Goal: Task Accomplishment & Management: Manage account settings

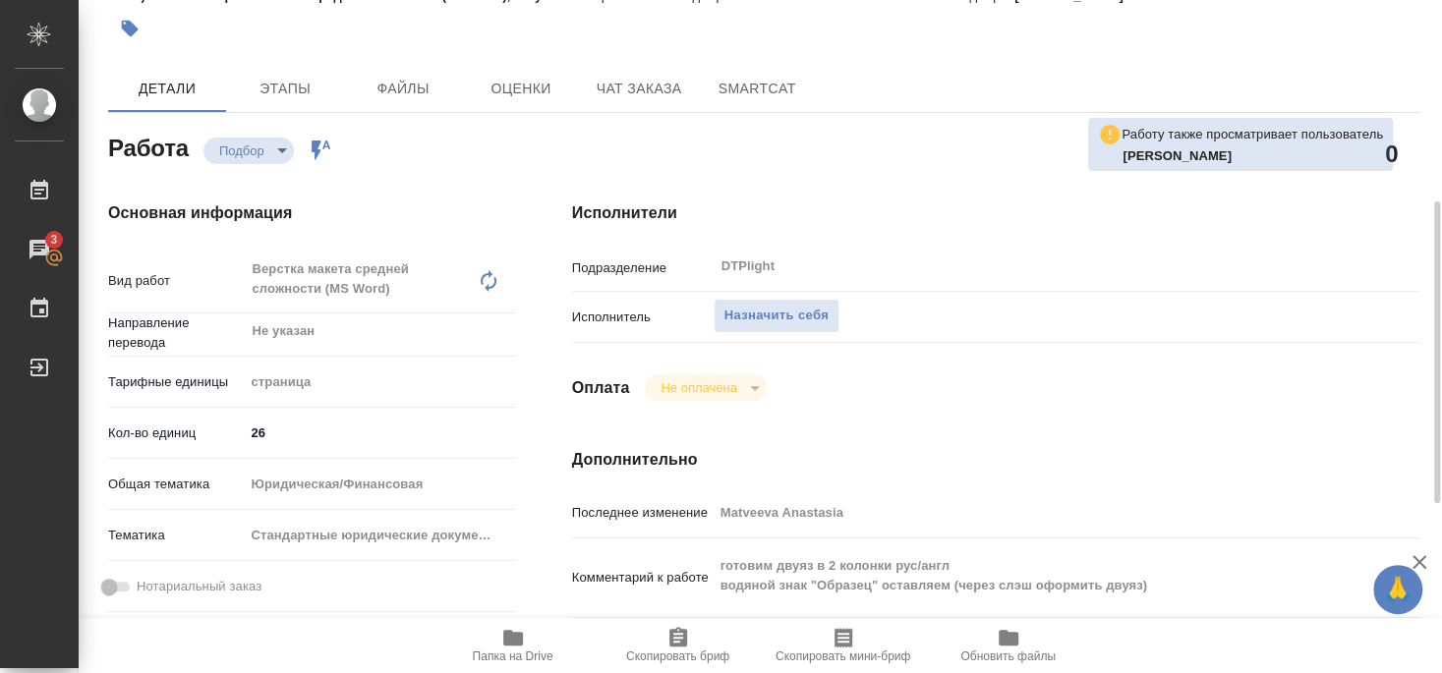
scroll to position [212, 0]
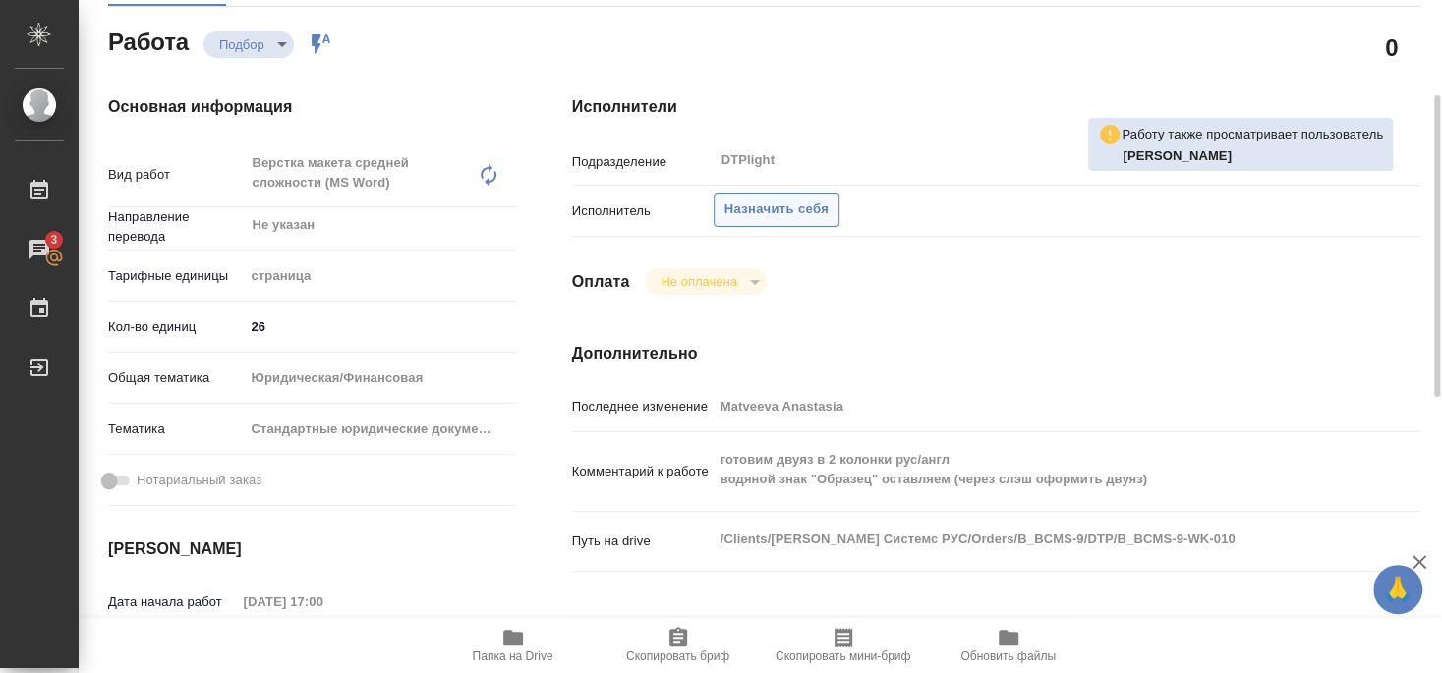
click at [788, 199] on span "Назначить себя" at bounding box center [776, 210] width 104 height 23
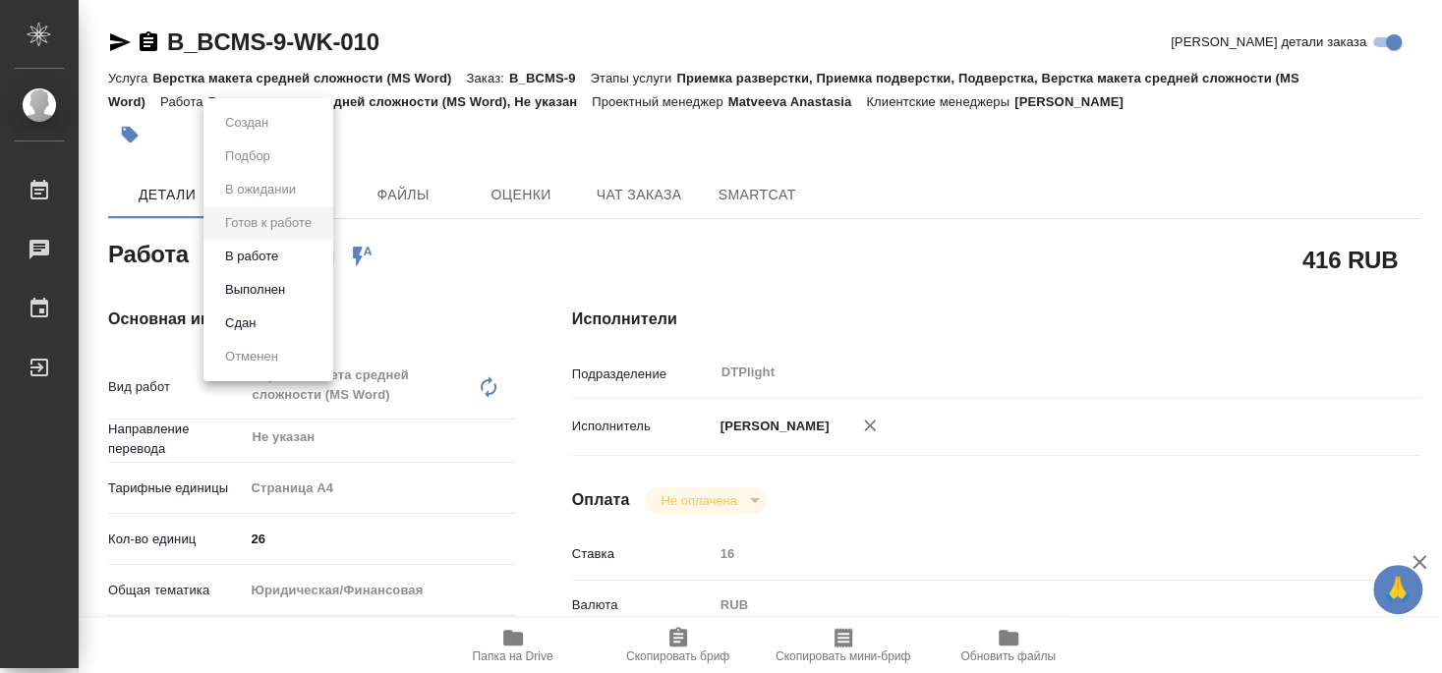
click at [264, 255] on button "В работе" at bounding box center [251, 257] width 65 height 22
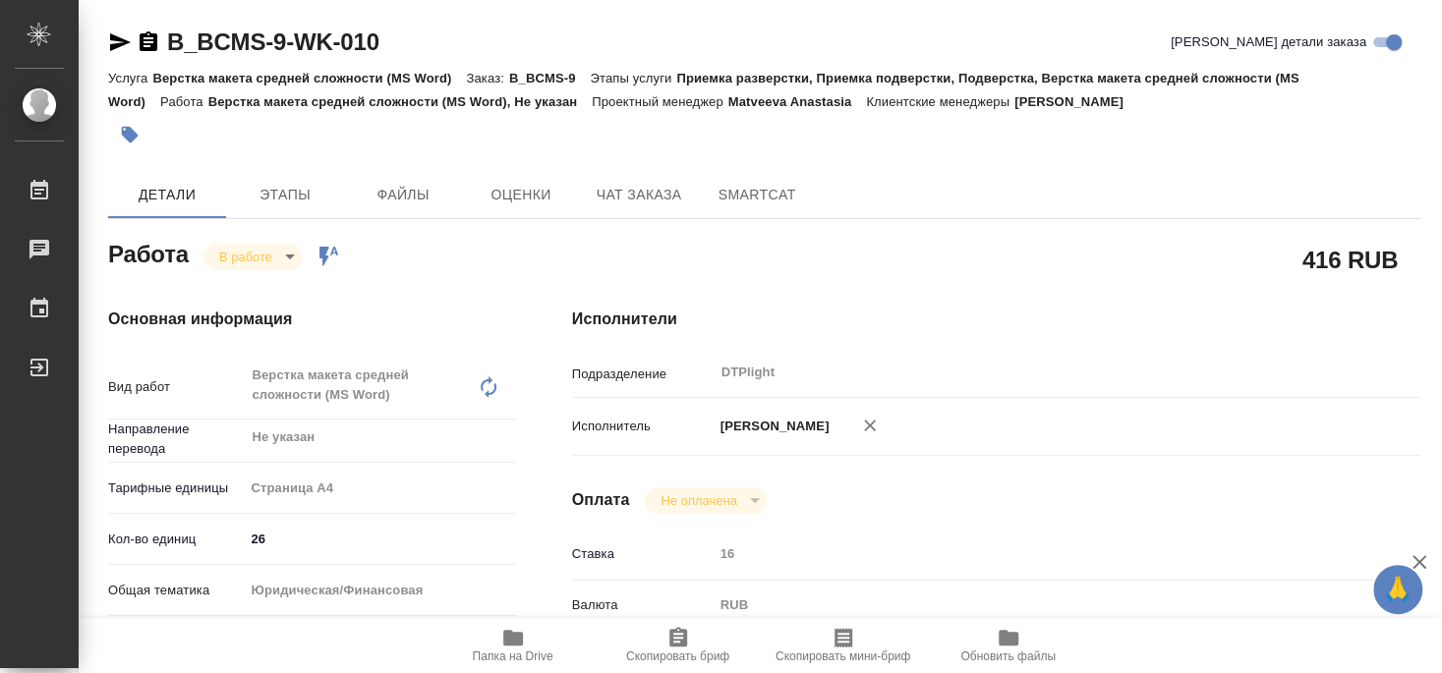
type textarea "x"
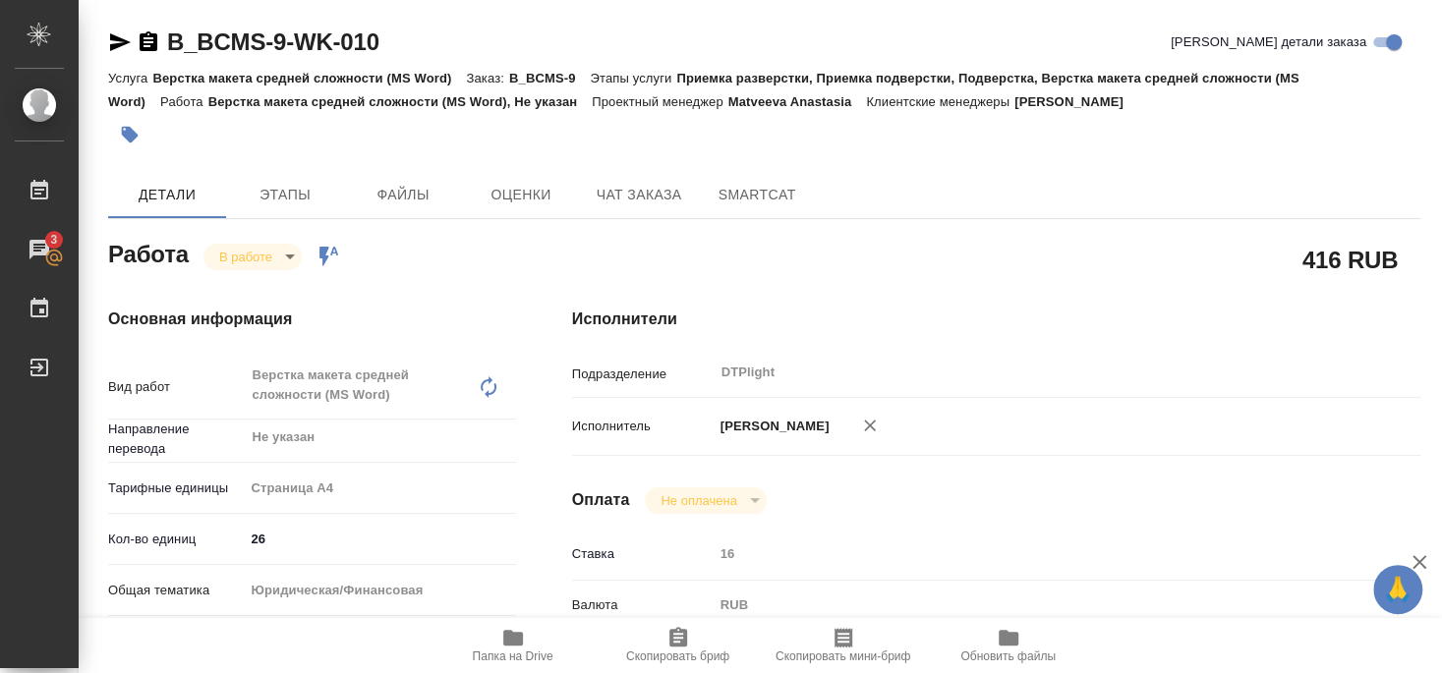
type textarea "x"
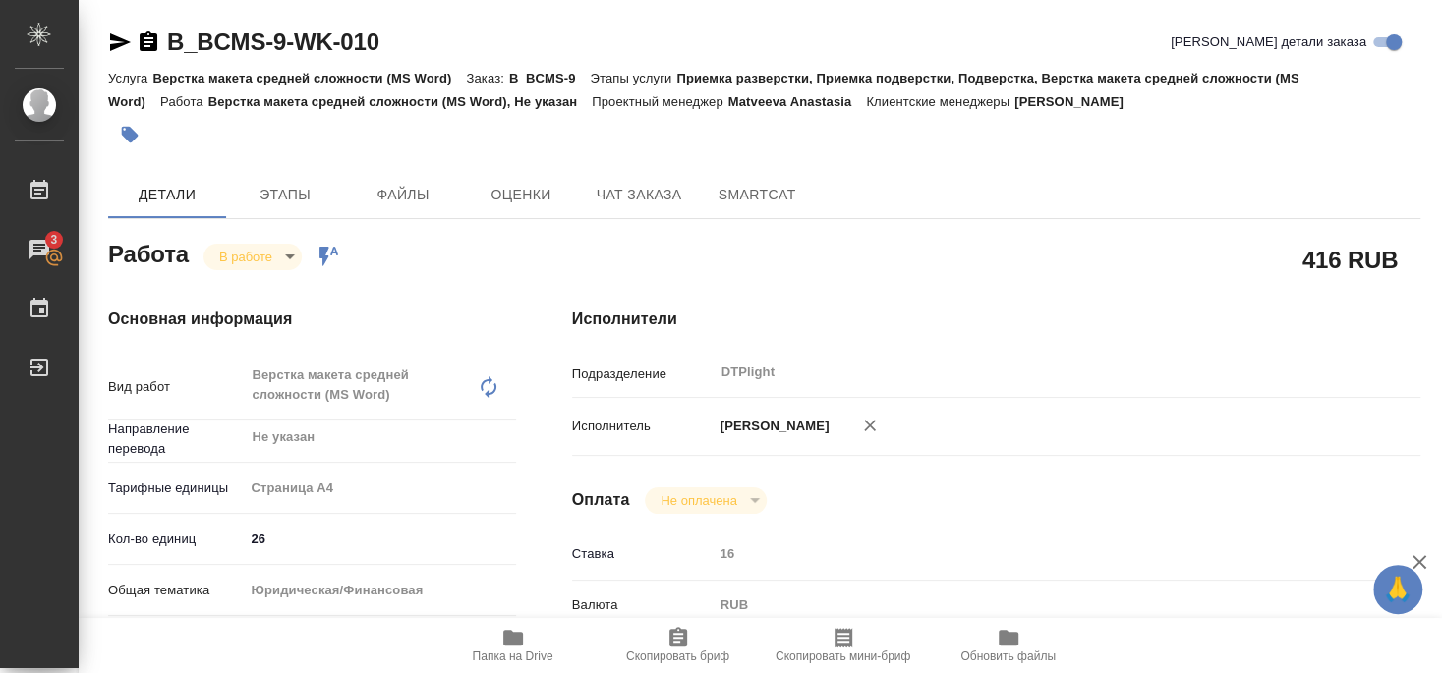
type textarea "x"
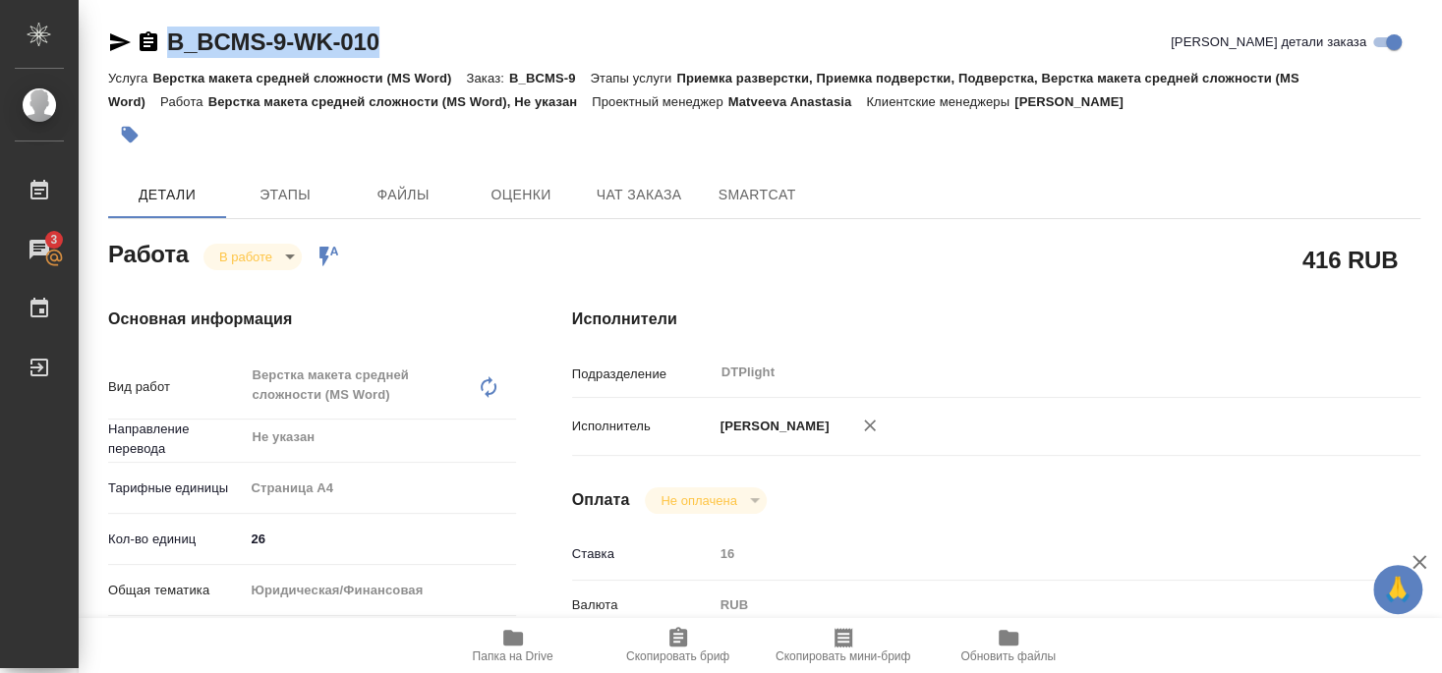
drag, startPoint x: 168, startPoint y: 61, endPoint x: 390, endPoint y: 47, distance: 222.6
click at [390, 47] on div "B_BCMS-9-WK-010 Кратко детали заказа" at bounding box center [764, 46] width 1312 height 39
copy link "B_BCMS-9-WK-010"
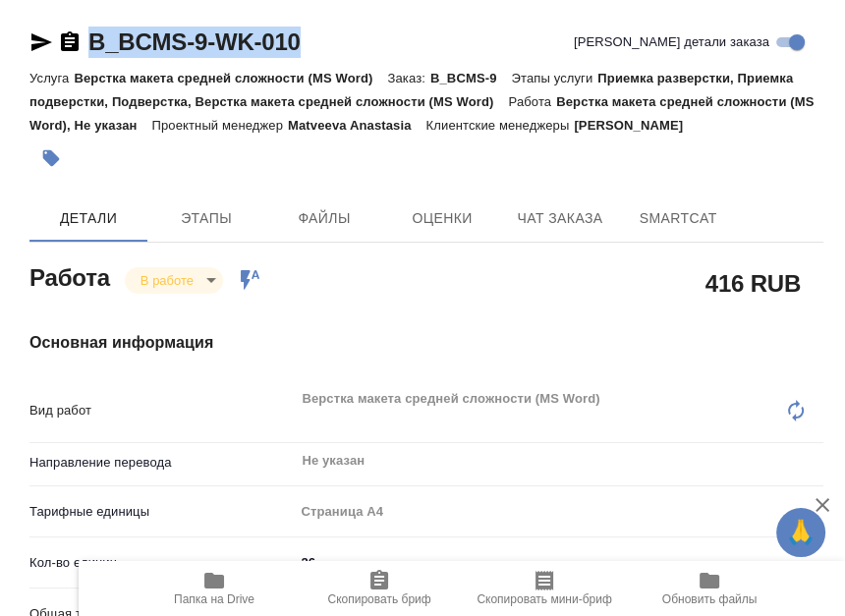
type textarea "x"
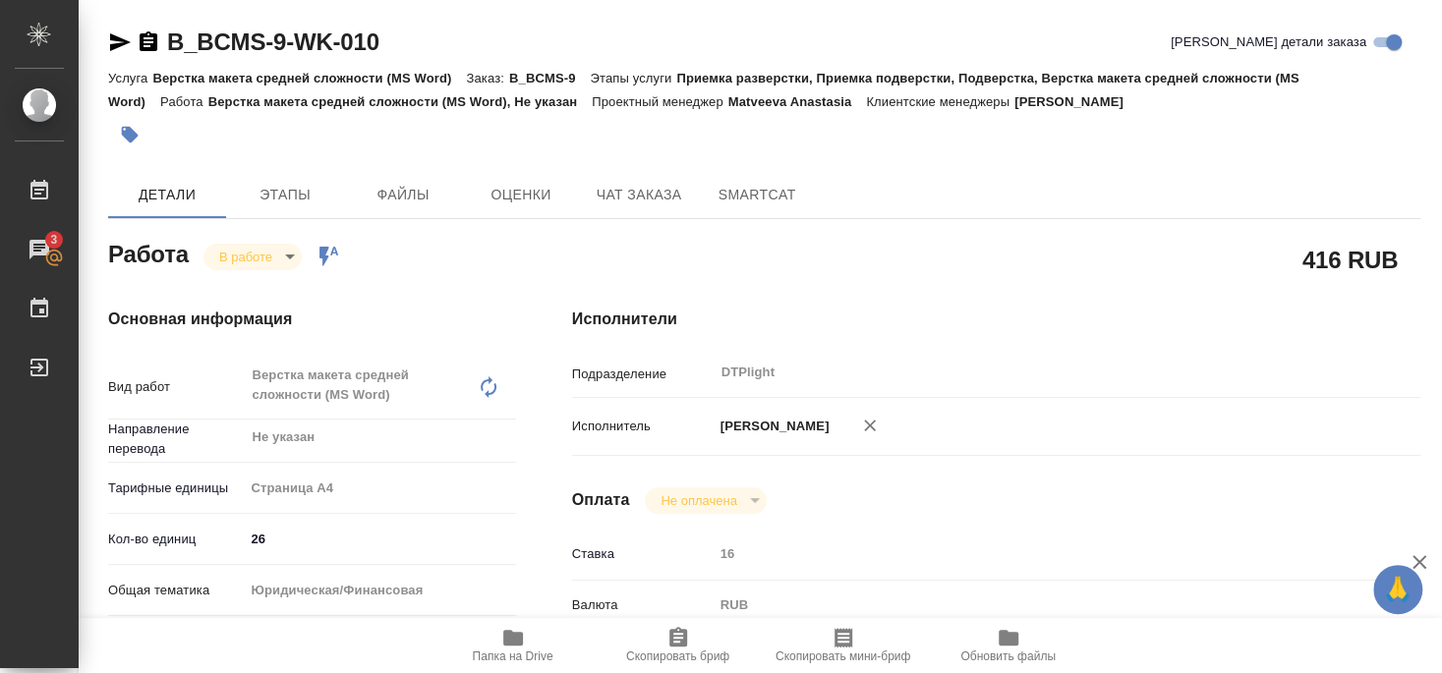
type textarea "x"
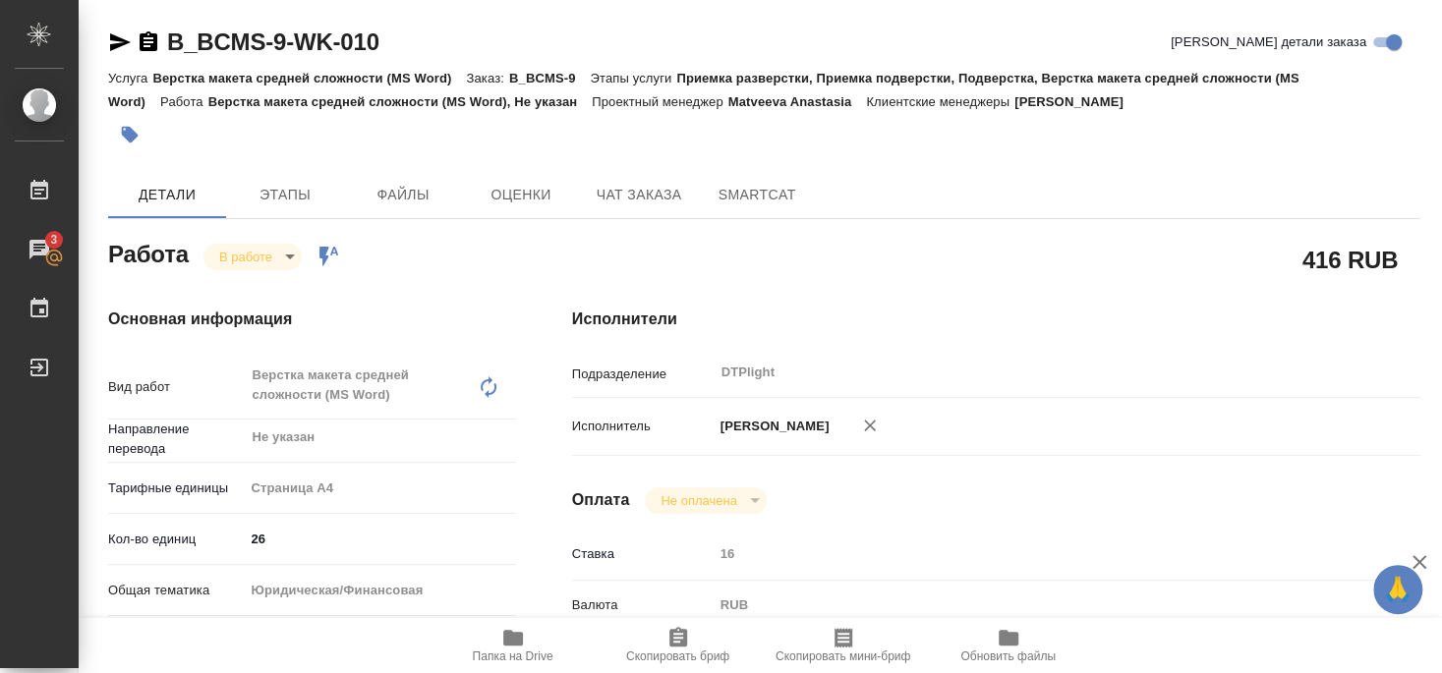
type textarea "x"
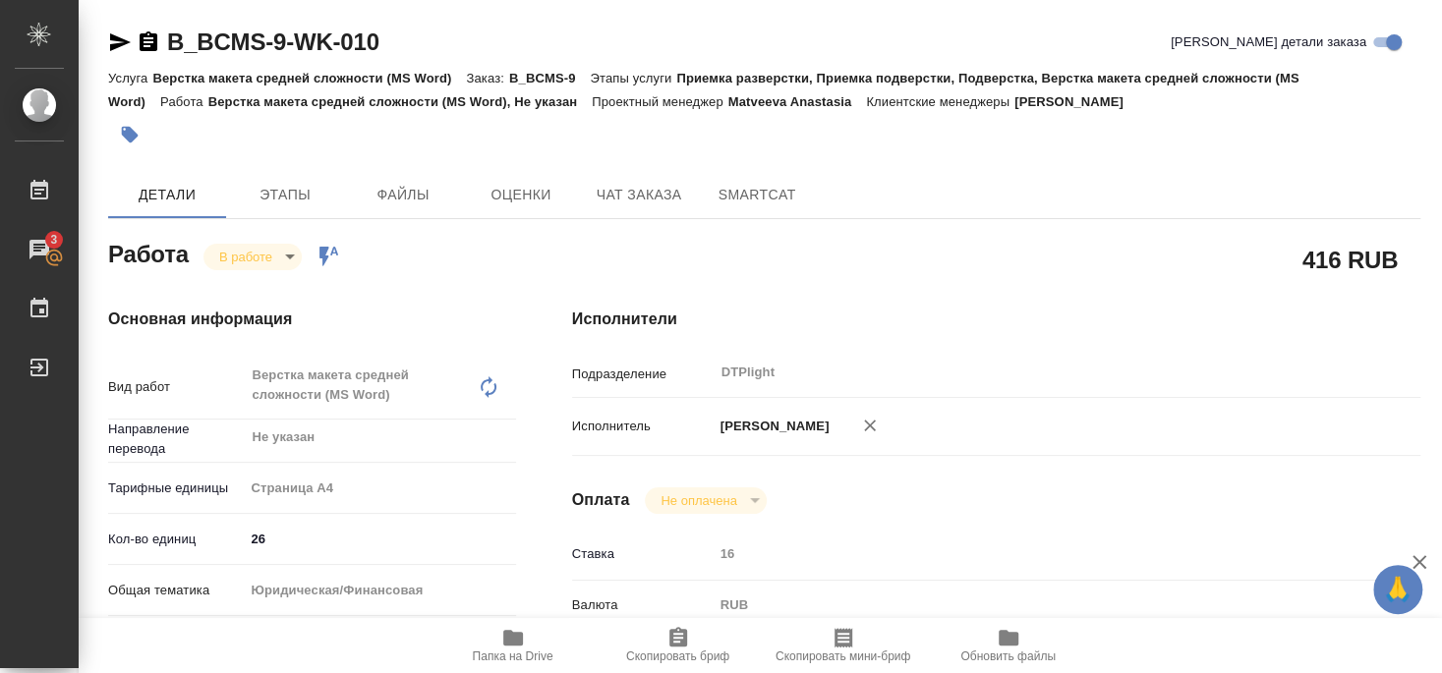
type textarea "x"
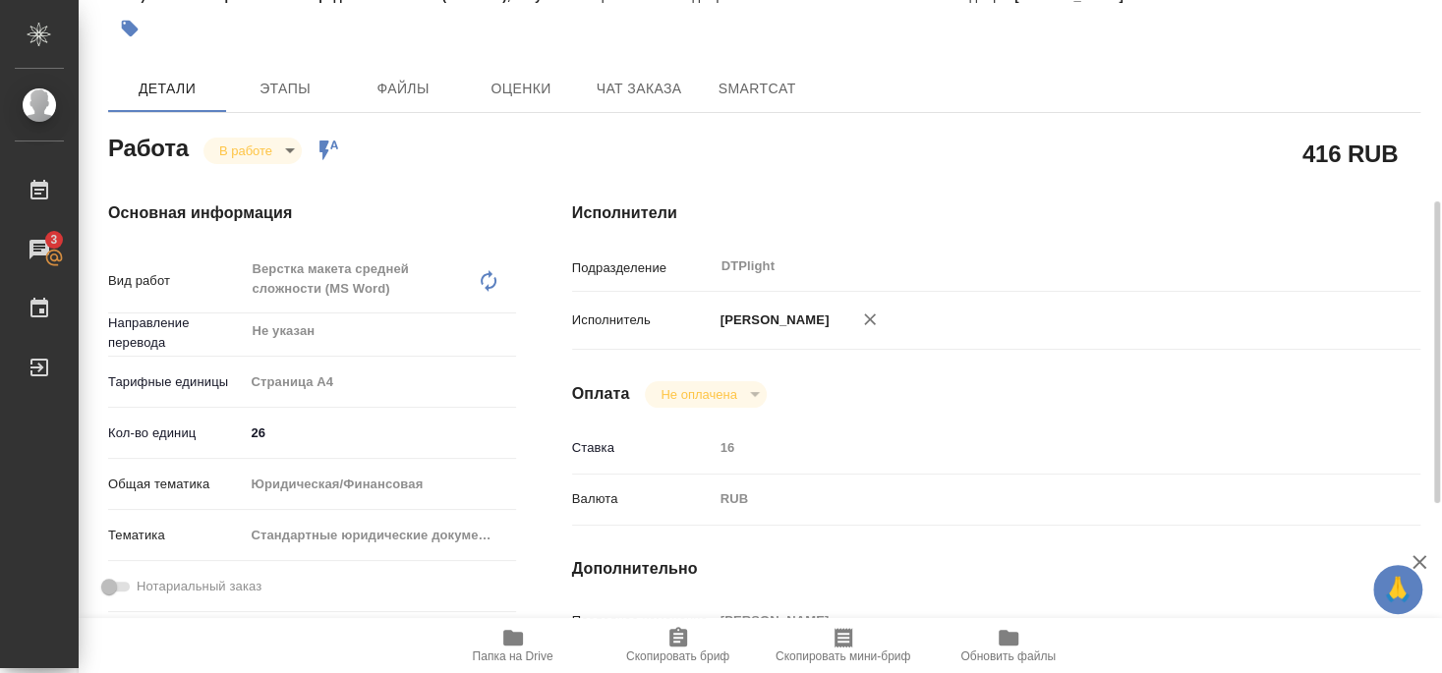
scroll to position [212, 0]
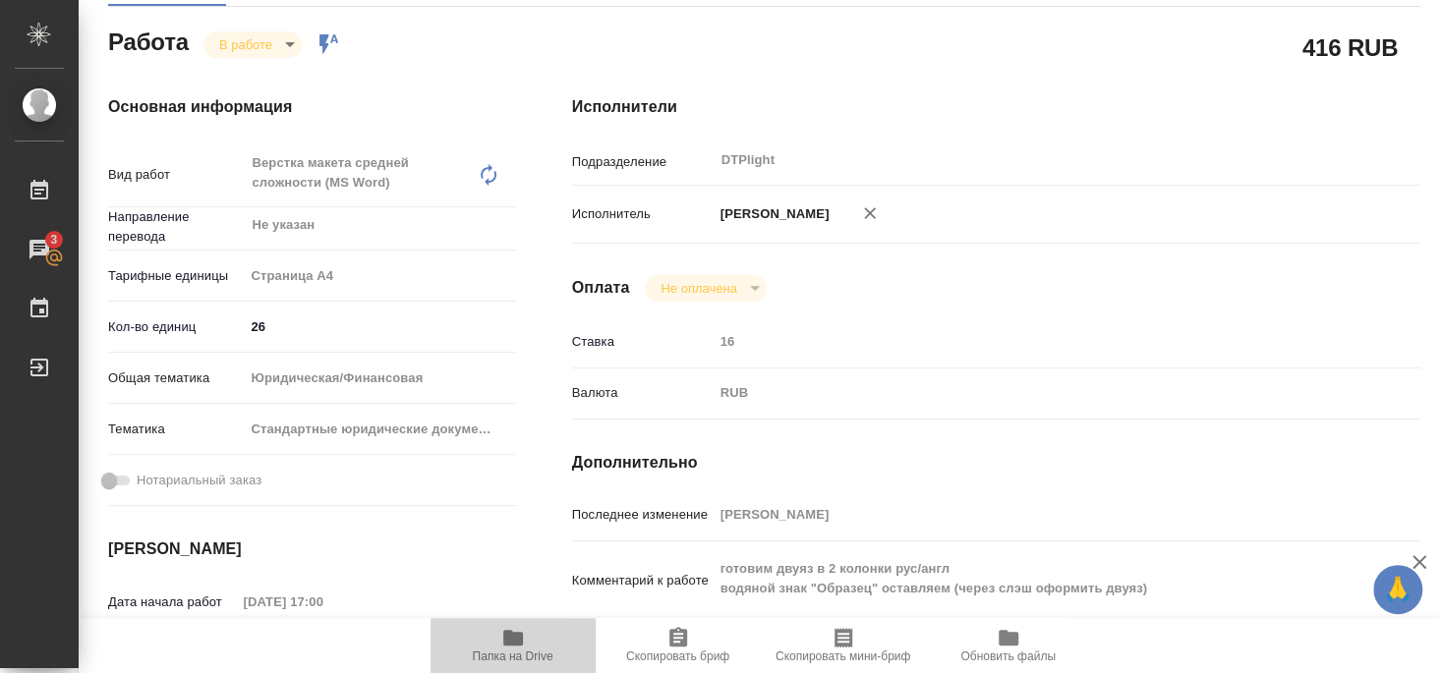
click at [514, 641] on icon "button" at bounding box center [513, 638] width 20 height 16
type textarea "x"
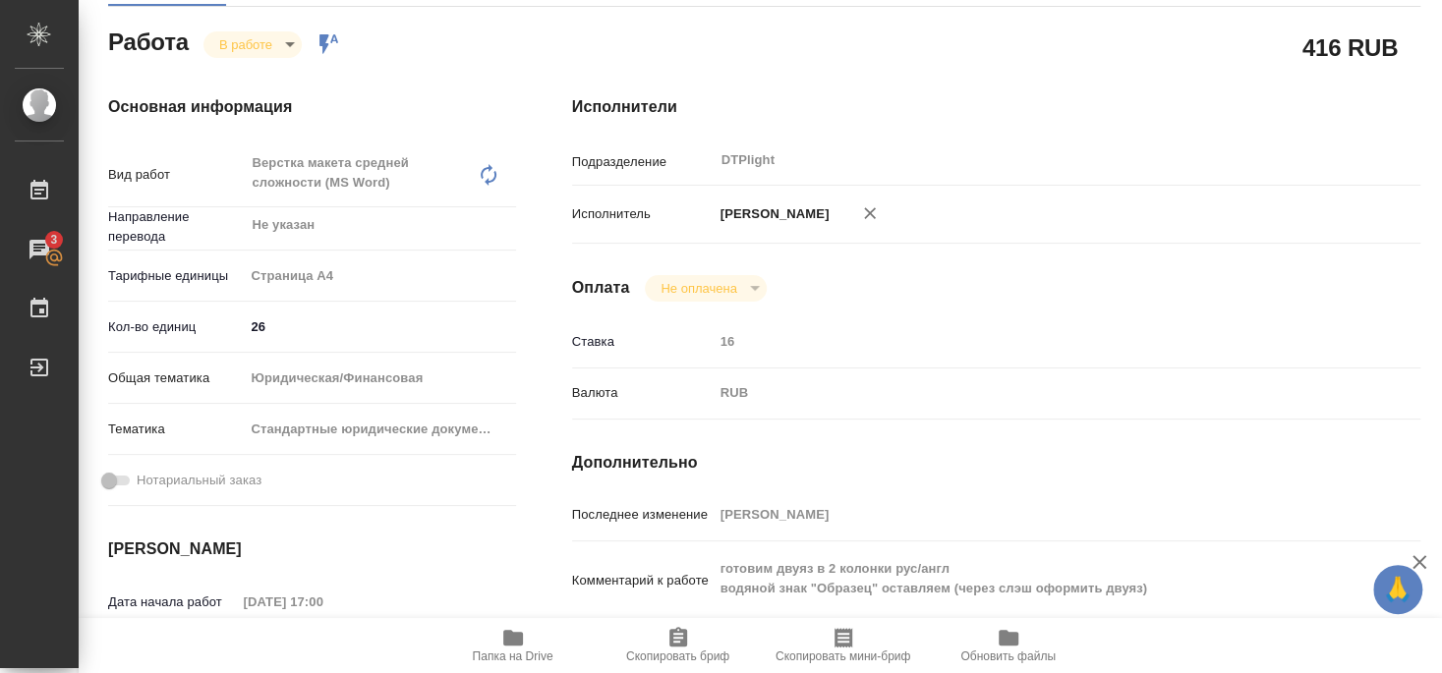
type textarea "x"
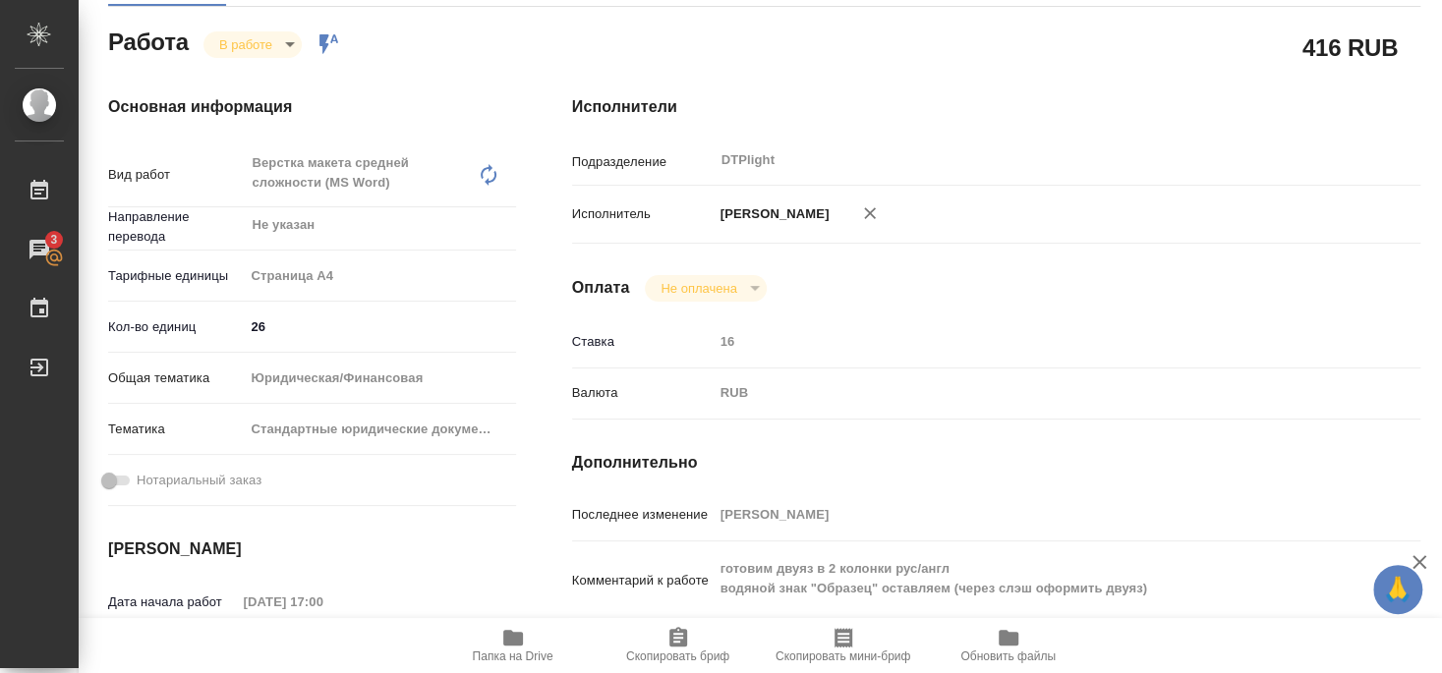
type textarea "x"
